Goal: Check status: Check status

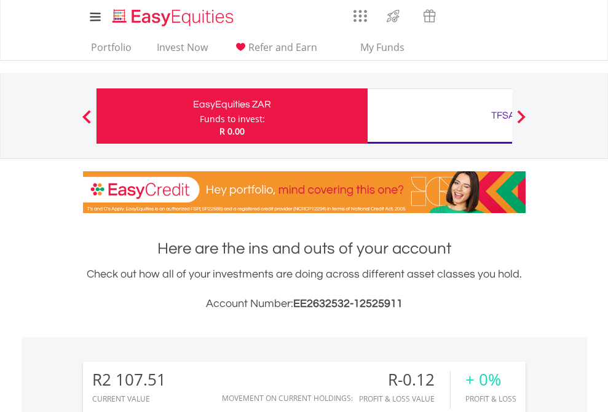
scroll to position [118, 193]
click at [200, 116] on div "Funds to invest:" at bounding box center [232, 119] width 65 height 12
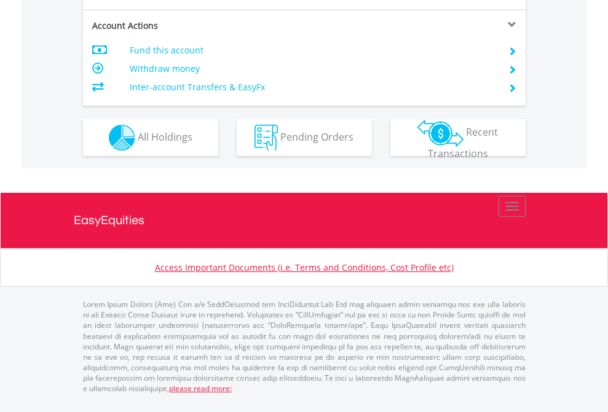
scroll to position [1153, 0]
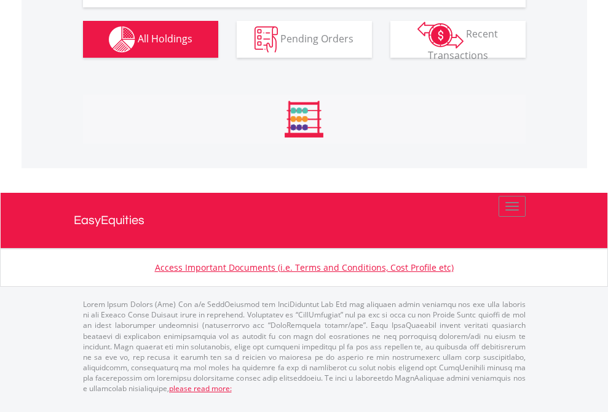
scroll to position [118, 193]
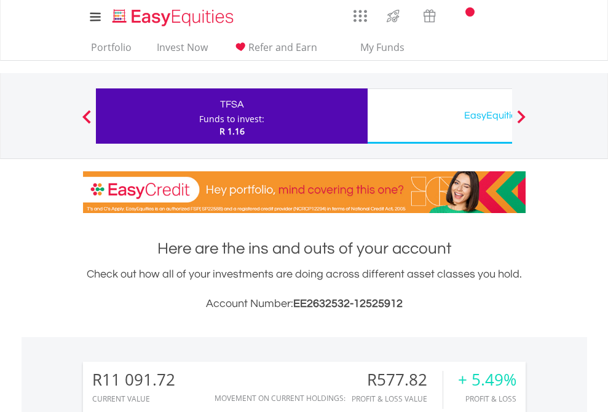
scroll to position [118, 193]
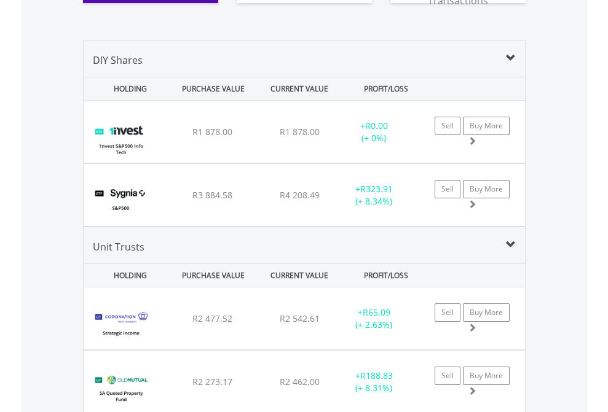
scroll to position [1440, 0]
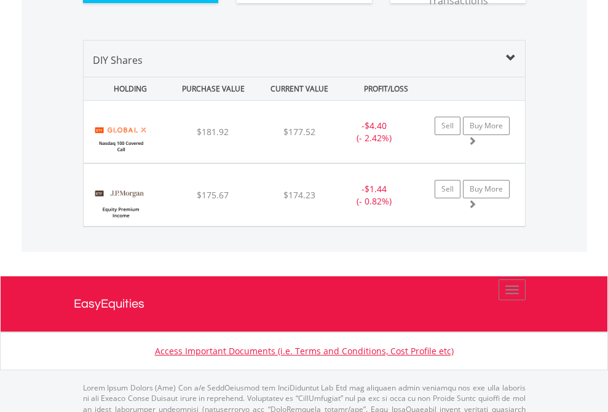
scroll to position [1366, 0]
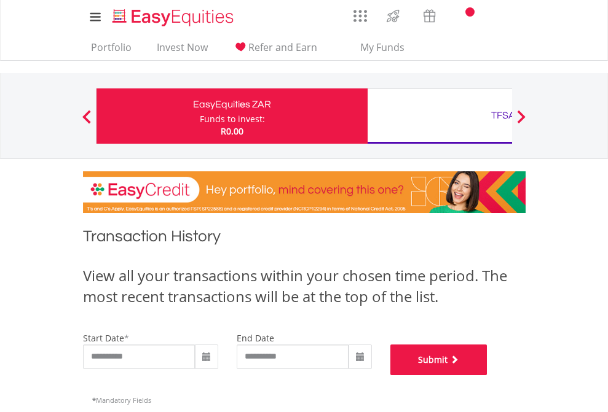
click at [487, 375] on button "Submit" at bounding box center [438, 360] width 97 height 31
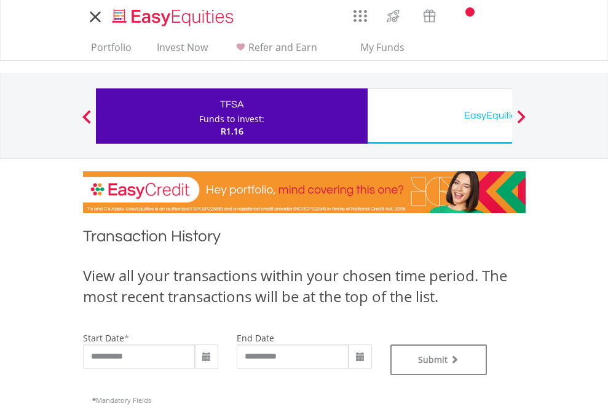
type input "**********"
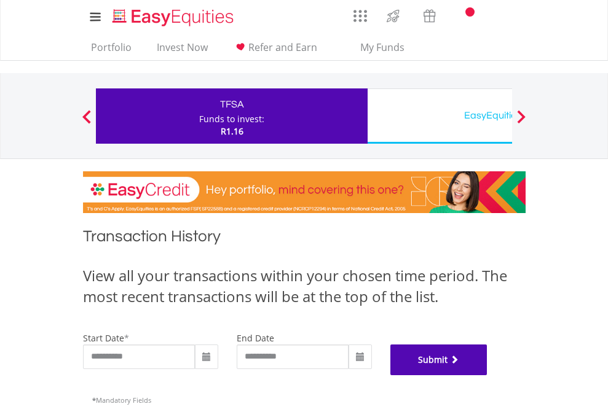
click at [487, 375] on button "Submit" at bounding box center [438, 360] width 97 height 31
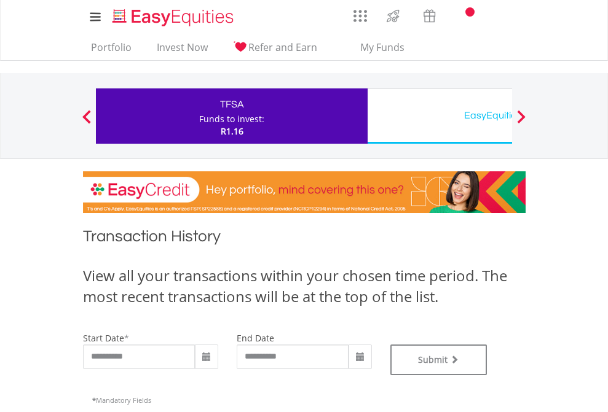
click at [439, 116] on div "EasyEquities USD" at bounding box center [503, 115] width 256 height 17
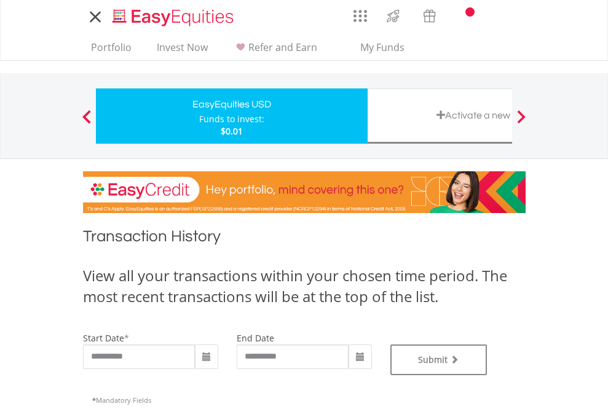
type input "**********"
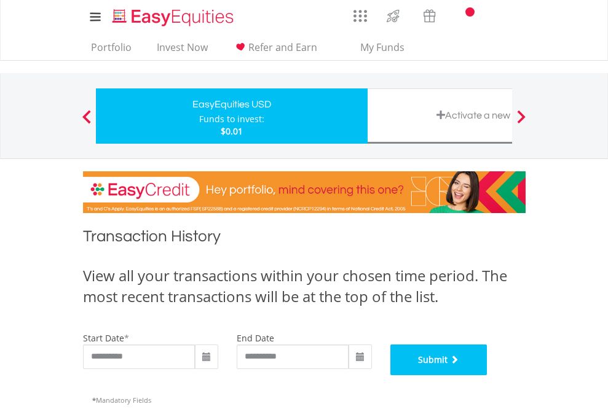
click at [487, 375] on button "Submit" at bounding box center [438, 360] width 97 height 31
